Goal: Task Accomplishment & Management: Use online tool/utility

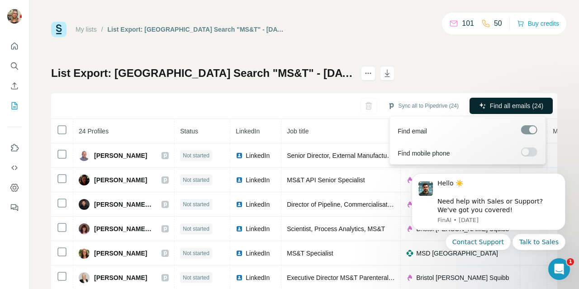
click at [479, 109] on icon "button" at bounding box center [482, 105] width 7 height 7
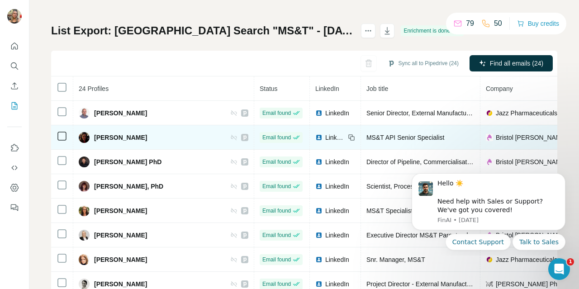
scroll to position [42, 0]
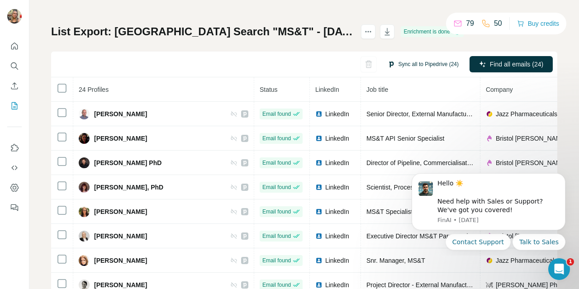
click at [396, 65] on button "Sync all to Pipedrive (24)" at bounding box center [424, 64] width 84 height 14
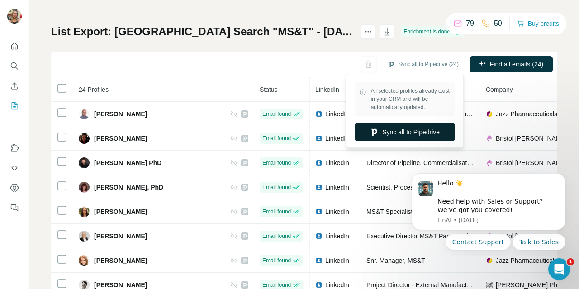
click at [392, 133] on button "Sync all to Pipedrive" at bounding box center [405, 132] width 100 height 18
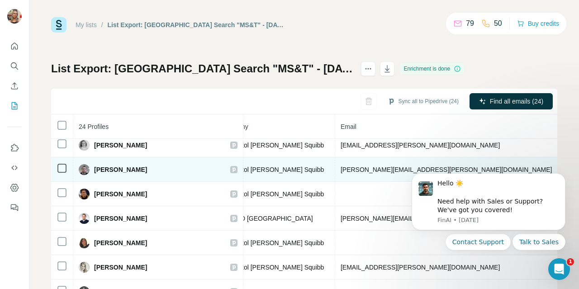
scroll to position [324, 255]
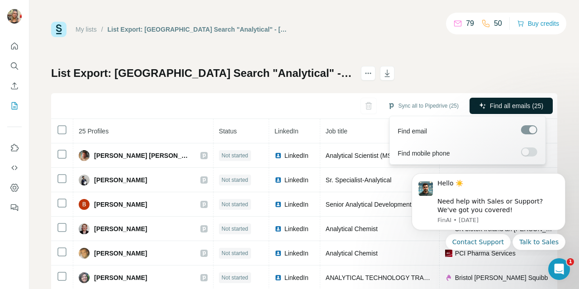
click at [480, 104] on icon "button" at bounding box center [483, 106] width 6 height 6
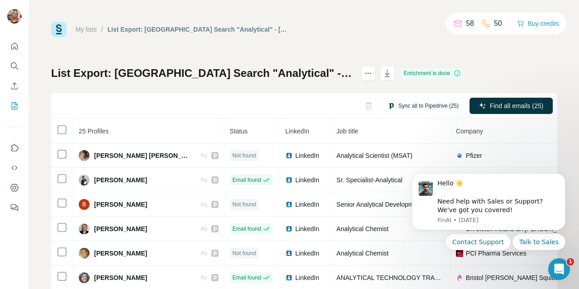
click at [397, 106] on button "Sync all to Pipedrive (25)" at bounding box center [424, 106] width 84 height 14
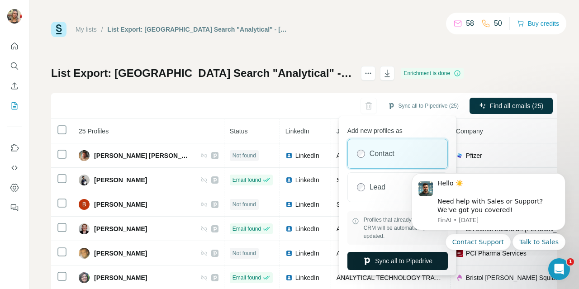
click at [369, 265] on button "Sync all to Pipedrive" at bounding box center [398, 261] width 100 height 18
